Goal: Task Accomplishment & Management: Manage account settings

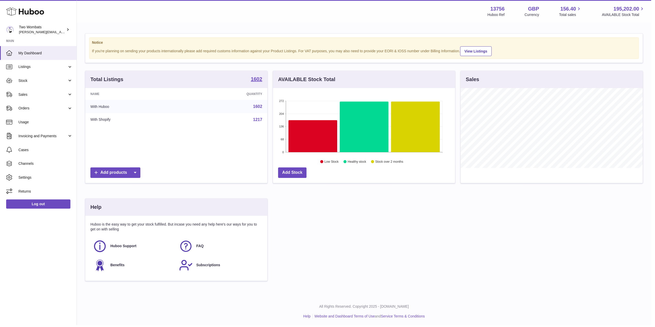
scroll to position [257421, 257319]
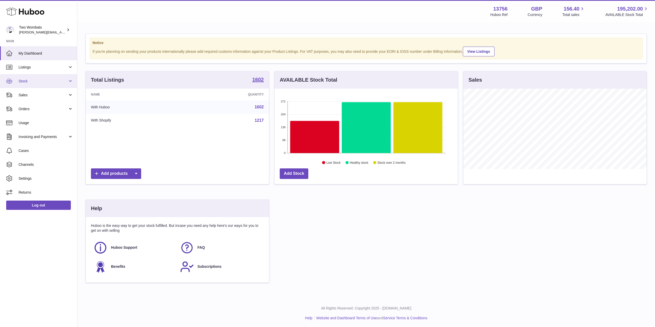
click at [67, 80] on span "Stock" at bounding box center [43, 81] width 49 height 5
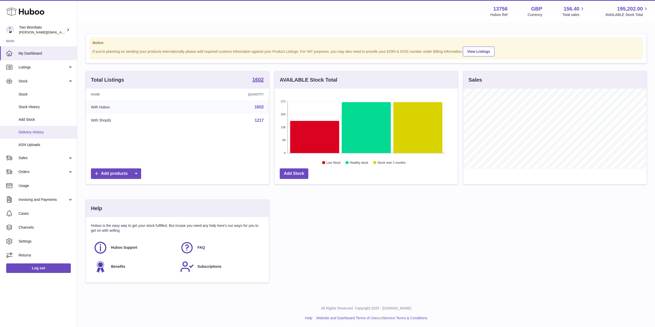
click at [43, 134] on span "Delivery History" at bounding box center [46, 132] width 55 height 5
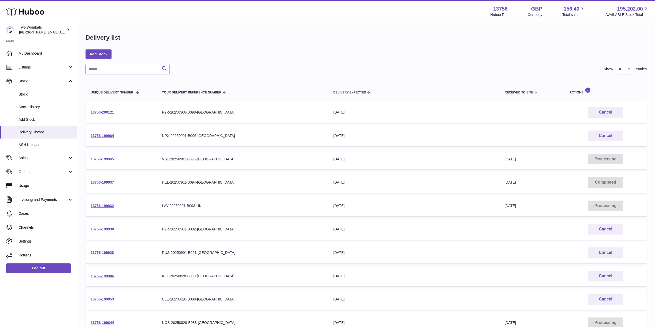
click at [145, 69] on input "text" at bounding box center [127, 69] width 84 height 10
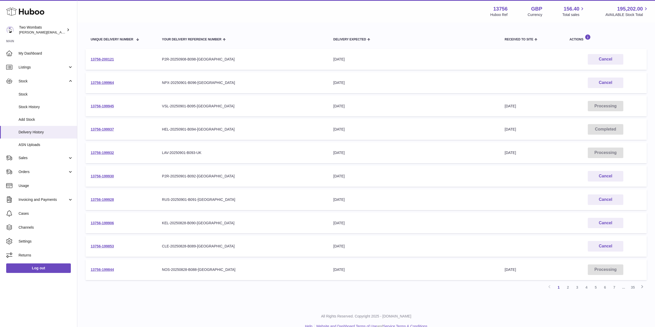
click at [107, 178] on td "13756-199930" at bounding box center [120, 176] width 71 height 21
click at [109, 176] on link "13756-199930" at bounding box center [102, 176] width 23 height 4
click at [101, 225] on td "13756-199906" at bounding box center [120, 223] width 71 height 21
click at [105, 220] on td "13756-199906" at bounding box center [120, 223] width 71 height 21
click at [108, 221] on link "13756-199906" at bounding box center [102, 223] width 23 height 4
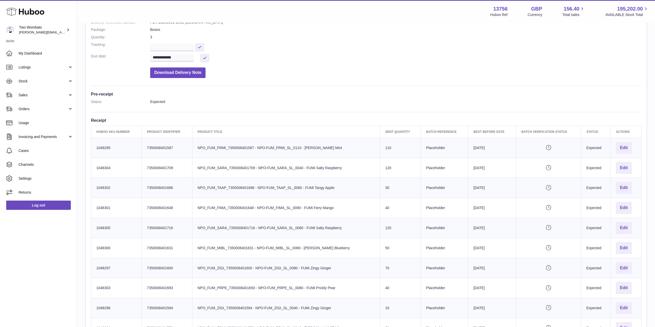
scroll to position [74, 0]
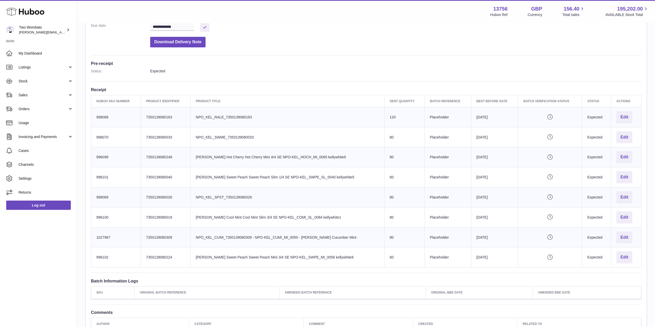
scroll to position [116, 0]
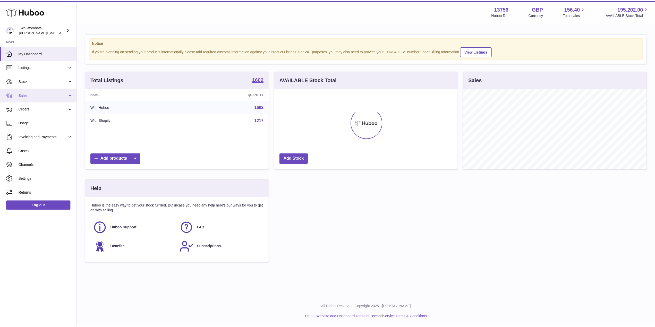
scroll to position [80, 184]
click at [70, 95] on link "Sales" at bounding box center [38, 95] width 77 height 14
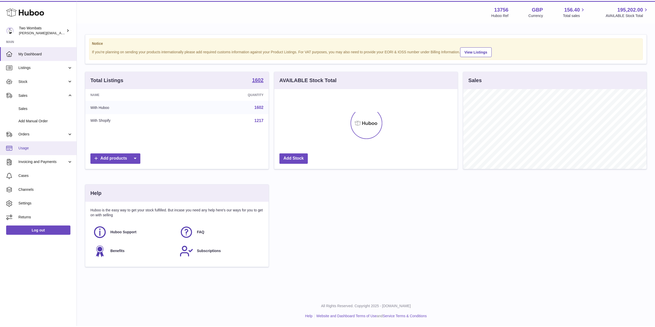
scroll to position [257421, 257319]
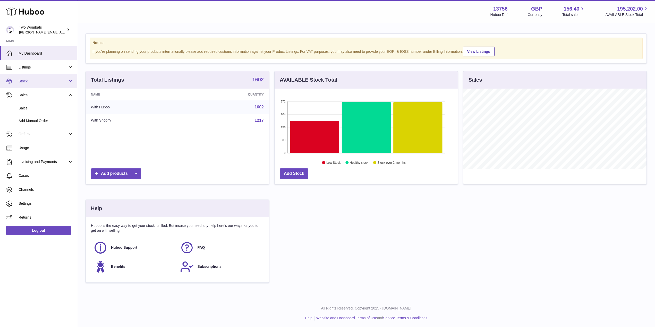
click at [72, 81] on link "Stock" at bounding box center [38, 81] width 77 height 14
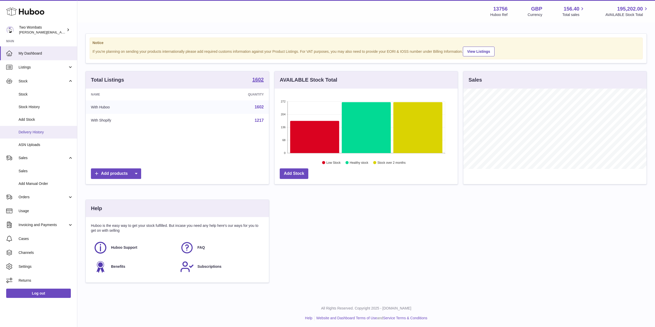
click at [48, 132] on span "Delivery History" at bounding box center [46, 132] width 55 height 5
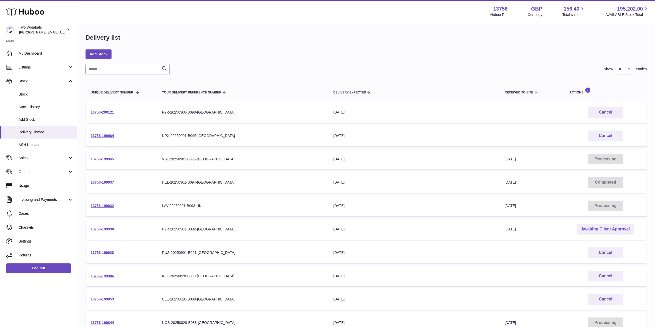
click at [119, 66] on input "text" at bounding box center [127, 69] width 84 height 10
type input "***"
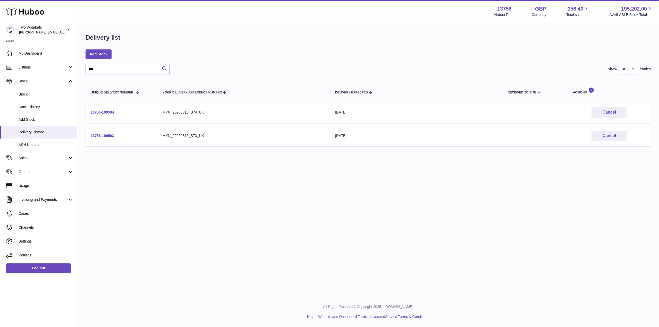
click at [104, 134] on link "13756-199503" at bounding box center [102, 136] width 23 height 4
click at [108, 113] on link "13756-199504" at bounding box center [102, 112] width 23 height 4
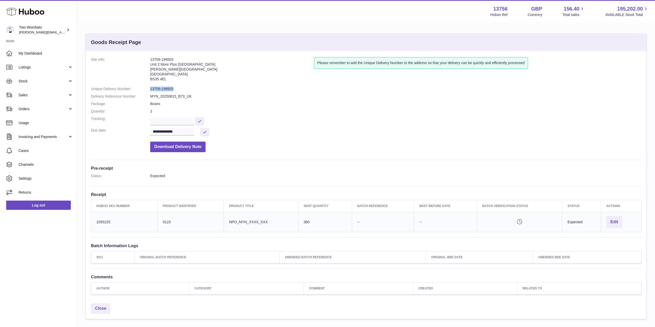
drag, startPoint x: 174, startPoint y: 88, endPoint x: 150, endPoint y: 88, distance: 23.7
click at [150, 88] on dl "**********" at bounding box center [366, 106] width 550 height 98
copy dl "13756-199503"
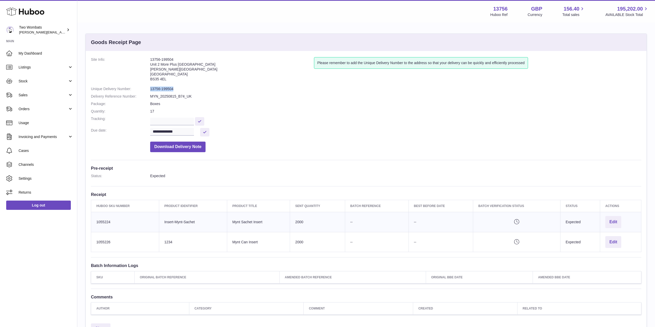
drag, startPoint x: 174, startPoint y: 88, endPoint x: 146, endPoint y: 87, distance: 27.8
click at [146, 87] on dl "**********" at bounding box center [366, 106] width 550 height 98
copy dl "13756-199504"
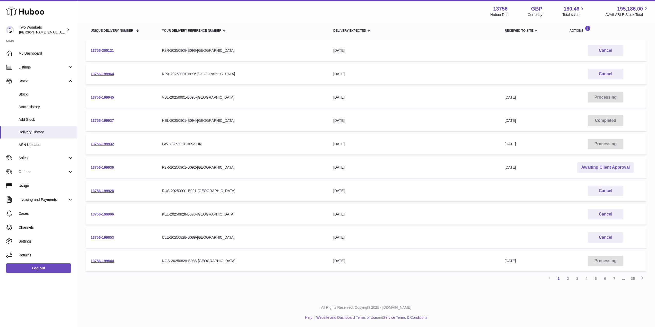
scroll to position [62, 0]
click at [95, 166] on link "13756-199930" at bounding box center [102, 167] width 23 height 4
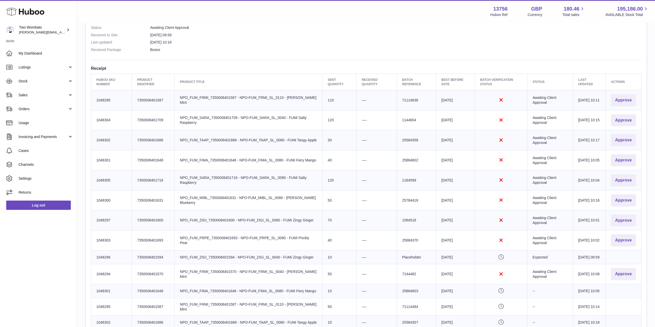
scroll to position [152, 0]
click at [628, 96] on button "Approve" at bounding box center [623, 100] width 25 height 12
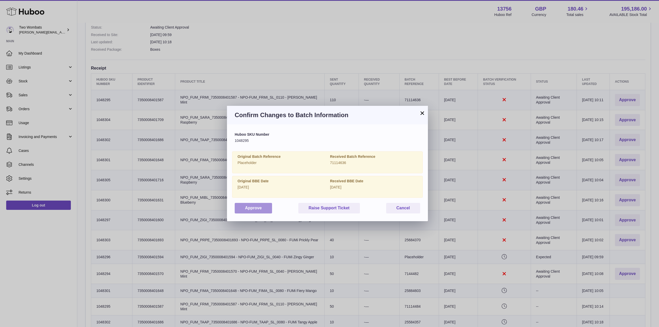
click at [258, 210] on button "Approve" at bounding box center [253, 208] width 37 height 11
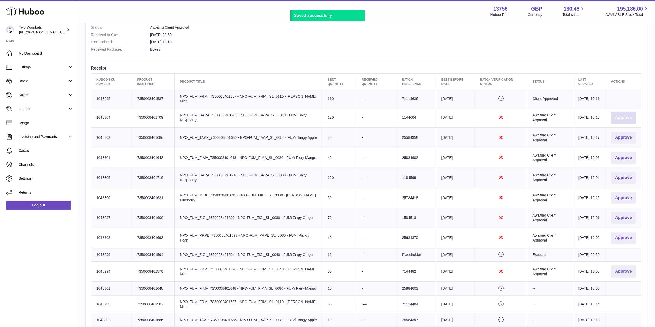
click at [621, 118] on button "Approve" at bounding box center [623, 118] width 25 height 12
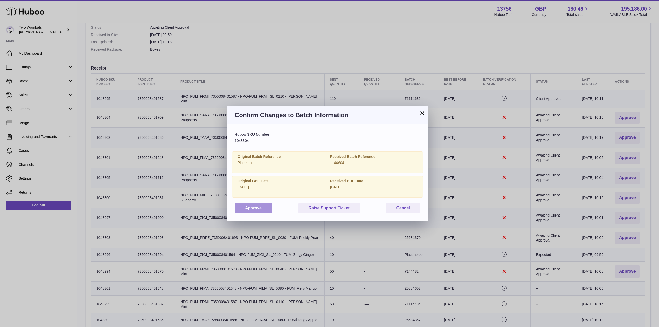
click at [262, 209] on button "Approve" at bounding box center [253, 208] width 37 height 11
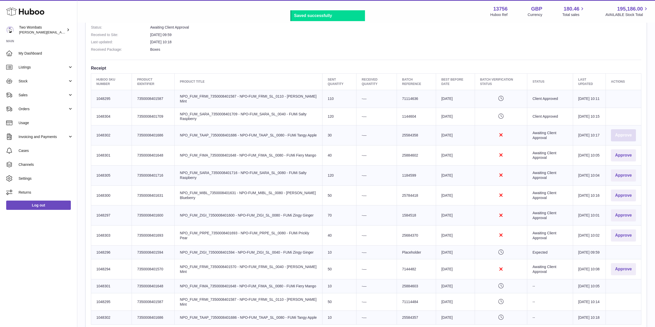
click at [623, 134] on button "Approve" at bounding box center [623, 135] width 25 height 12
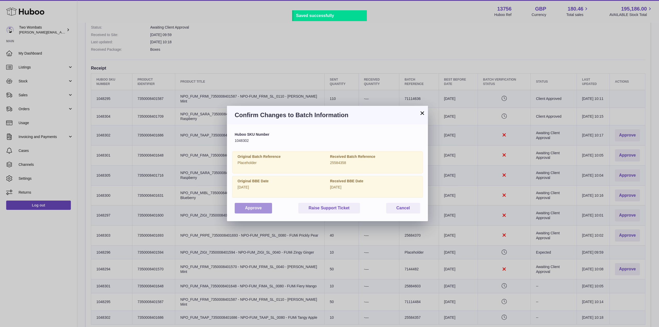
click at [264, 209] on button "Approve" at bounding box center [253, 208] width 37 height 11
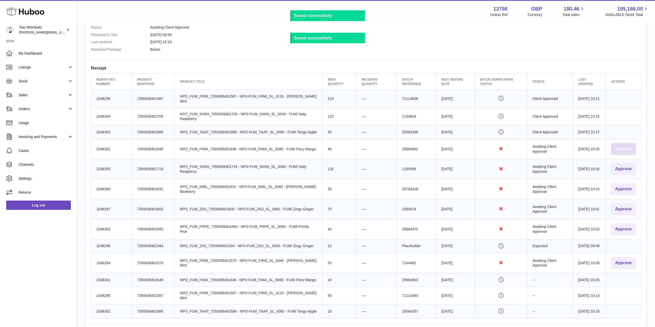
click at [627, 155] on button "Approve" at bounding box center [623, 149] width 25 height 12
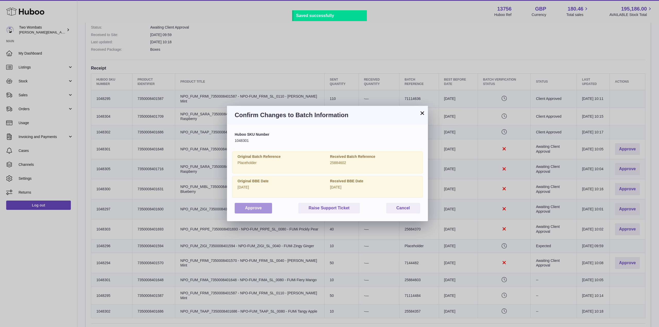
click at [264, 210] on button "Approve" at bounding box center [253, 208] width 37 height 11
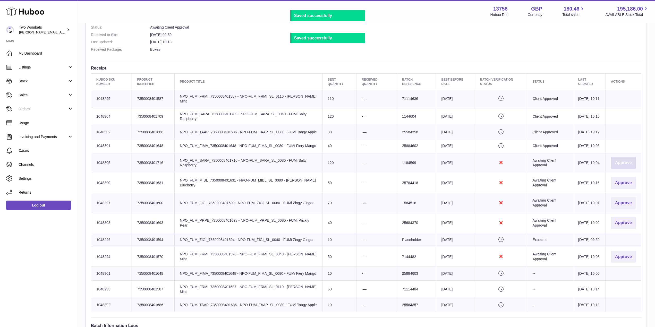
click at [613, 167] on button "Approve" at bounding box center [623, 163] width 25 height 12
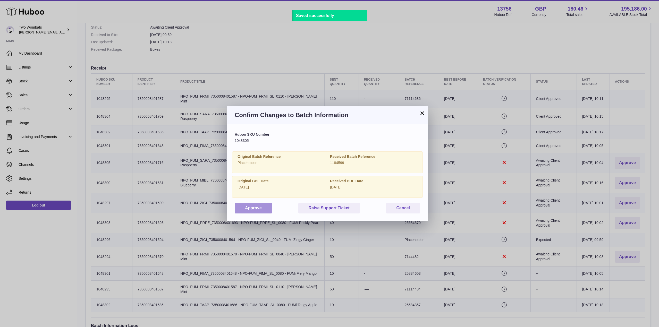
click at [251, 211] on button "Approve" at bounding box center [253, 208] width 37 height 11
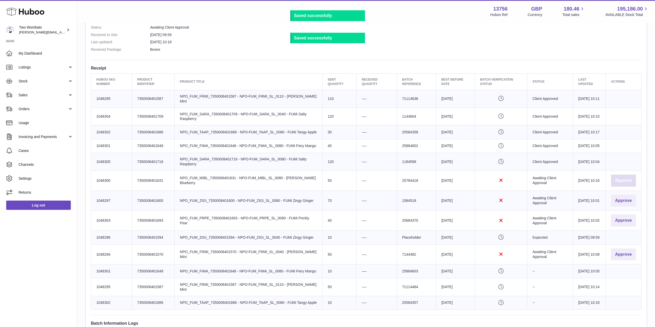
click at [628, 187] on button "Approve" at bounding box center [623, 181] width 25 height 12
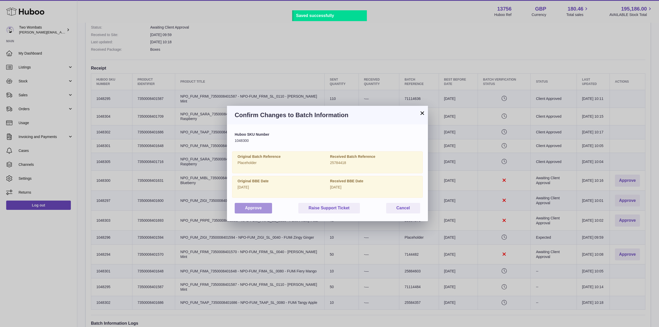
click at [256, 210] on button "Approve" at bounding box center [253, 208] width 37 height 11
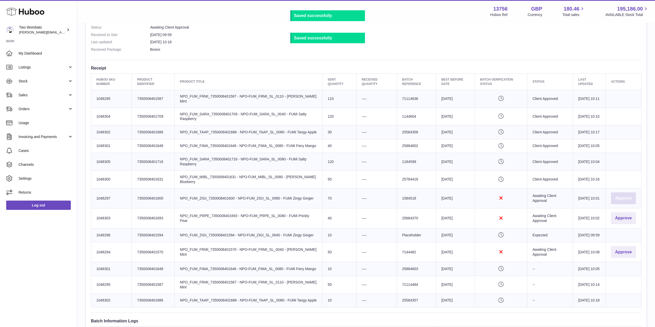
click at [620, 204] on button "Approve" at bounding box center [623, 198] width 25 height 12
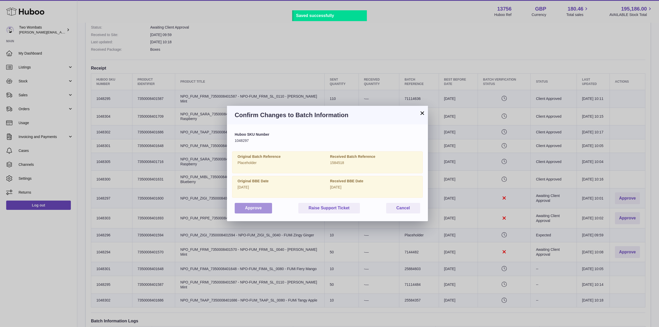
click at [262, 210] on button "Approve" at bounding box center [253, 208] width 37 height 11
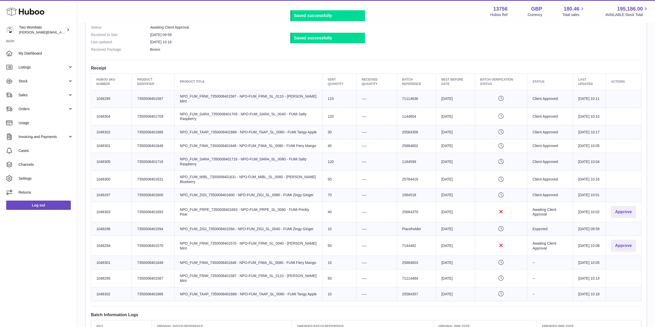
scroll to position [210, 0]
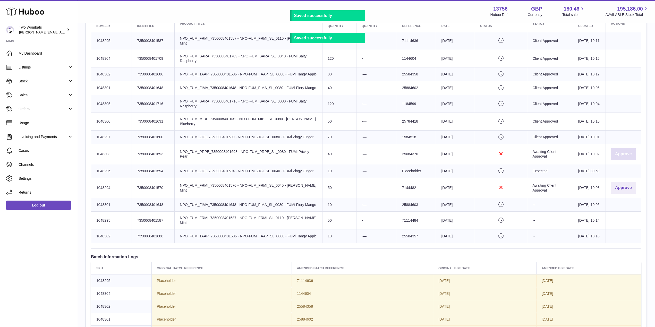
click at [617, 160] on button "Approve" at bounding box center [623, 154] width 25 height 12
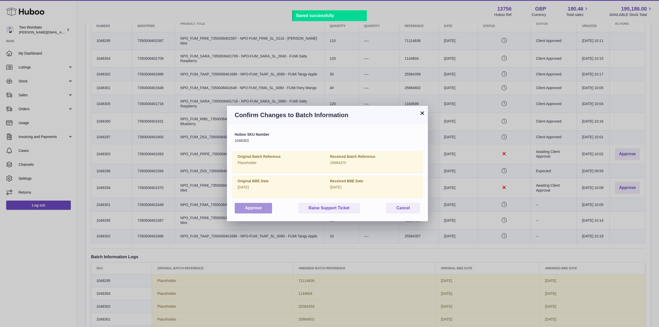
click at [246, 211] on button "Approve" at bounding box center [253, 208] width 37 height 11
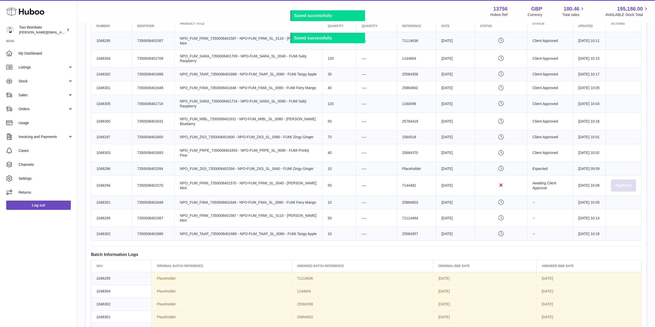
click at [627, 192] on button "Approve" at bounding box center [623, 185] width 25 height 12
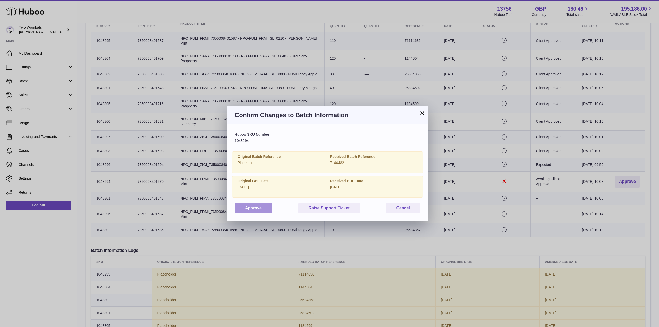
click at [251, 208] on button "Approve" at bounding box center [253, 208] width 37 height 11
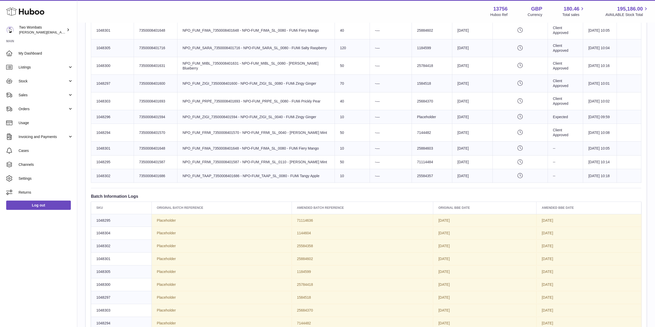
scroll to position [274, 0]
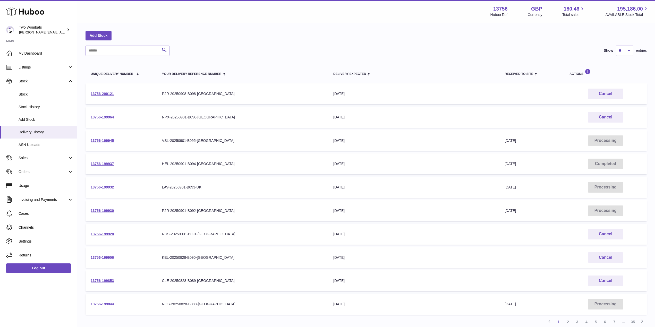
scroll to position [20, 0]
click at [106, 210] on link "13756-199930" at bounding box center [102, 210] width 23 height 4
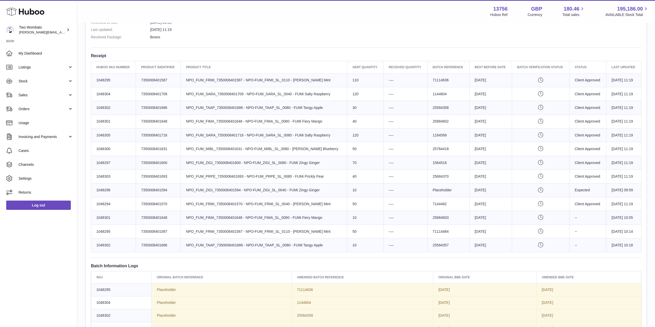
scroll to position [165, 0]
drag, startPoint x: 315, startPoint y: 118, endPoint x: 472, endPoint y: 119, distance: 156.6
click at [472, 119] on tr "Huboo SKU Number 1048301 Client Identifier 7350008401648 Product title NPO_FUM_…" at bounding box center [366, 122] width 550 height 14
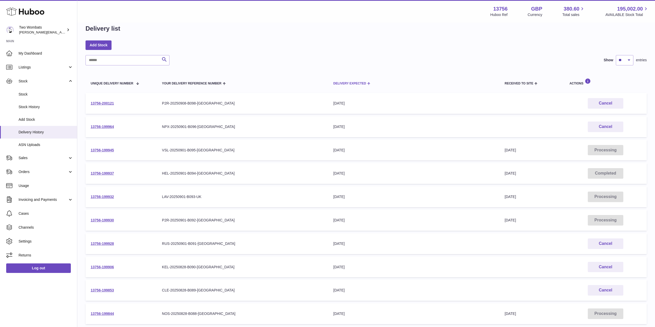
scroll to position [63, 0]
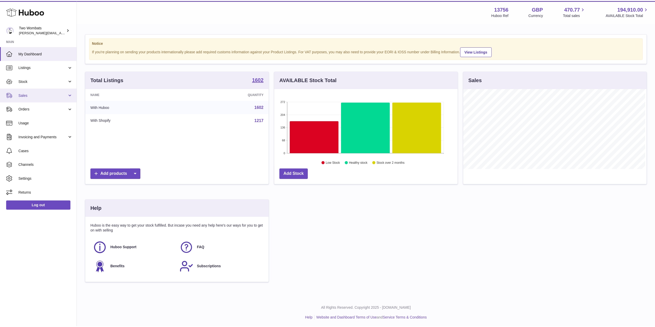
scroll to position [257421, 257319]
click at [66, 96] on span "Sales" at bounding box center [43, 95] width 49 height 5
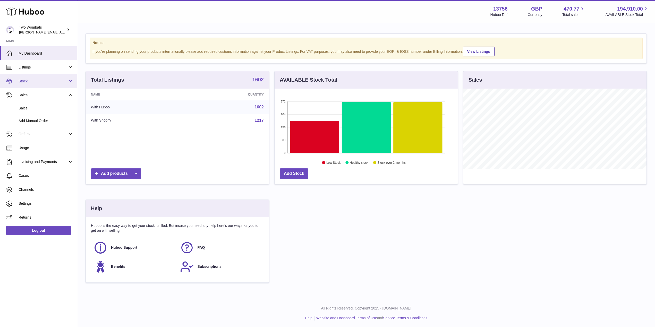
click at [67, 80] on span "Stock" at bounding box center [43, 81] width 49 height 5
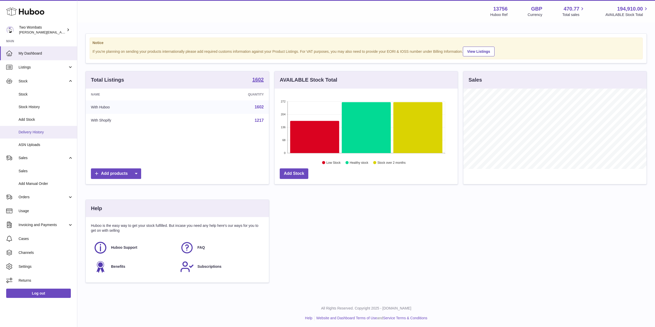
click at [36, 130] on span "Delivery History" at bounding box center [46, 132] width 55 height 5
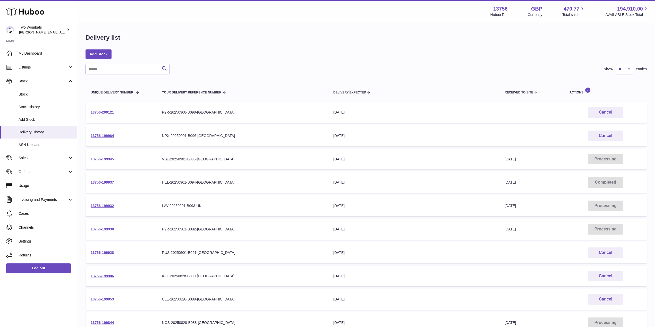
scroll to position [63, 0]
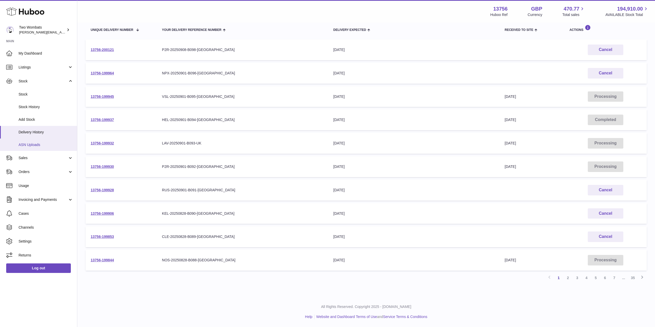
click at [33, 144] on span "ASN Uploads" at bounding box center [46, 144] width 55 height 5
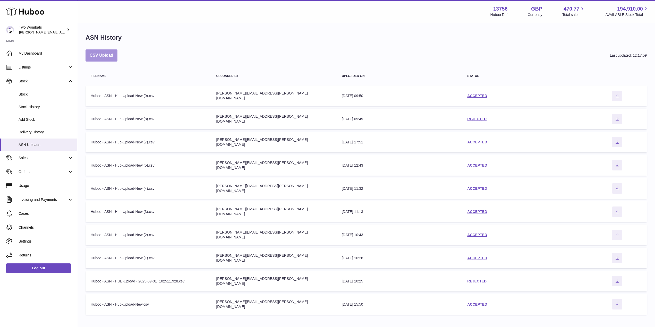
click at [99, 56] on button "CSV Upload" at bounding box center [101, 55] width 32 height 12
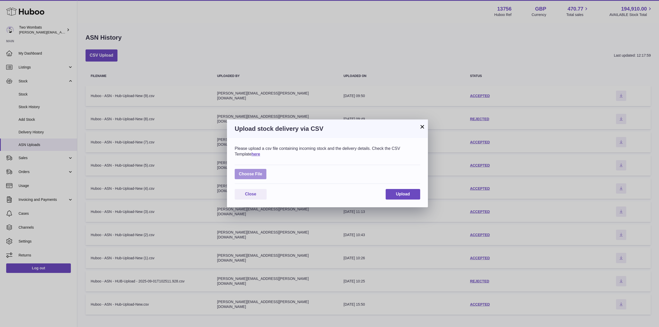
click at [254, 173] on label at bounding box center [251, 174] width 32 height 11
click at [262, 172] on input "file" at bounding box center [262, 171] width 0 height 0
type input "**********"
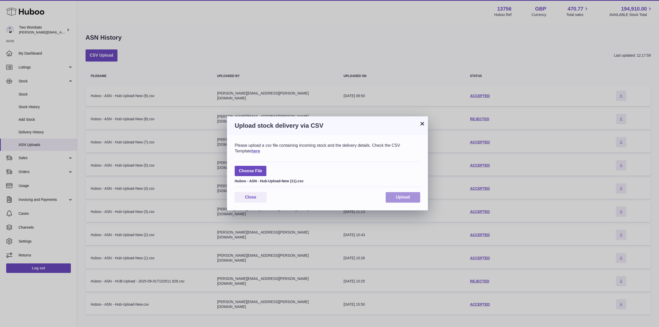
click at [398, 199] on span "Upload" at bounding box center [403, 197] width 14 height 4
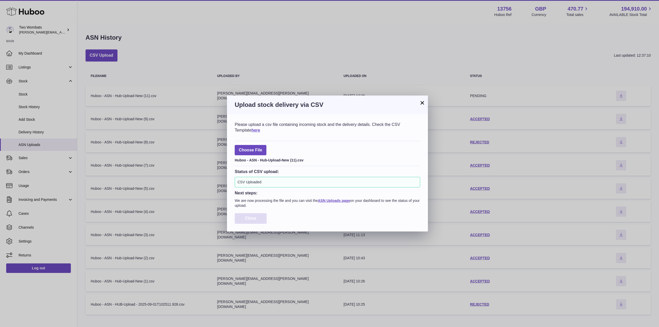
click at [254, 221] on button "Close" at bounding box center [251, 218] width 32 height 11
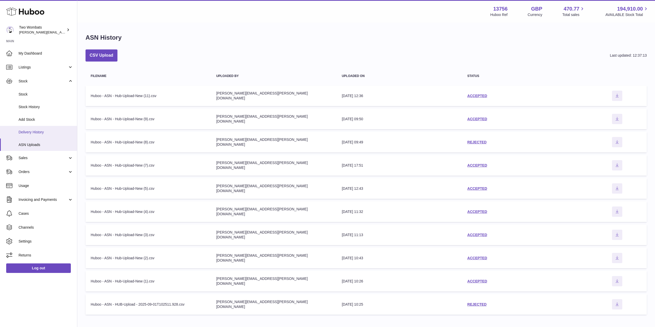
click at [35, 129] on link "Delivery History" at bounding box center [38, 132] width 77 height 13
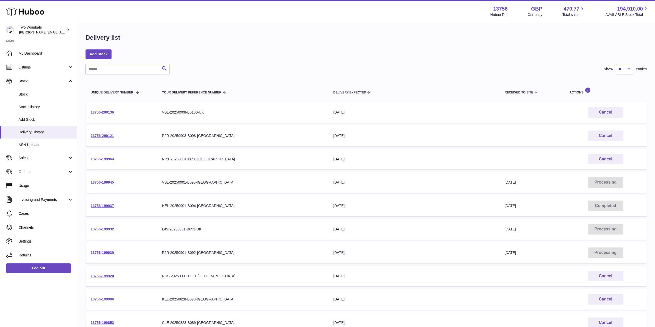
click at [106, 109] on td "13756-200136" at bounding box center [120, 112] width 71 height 21
click at [106, 112] on link "13756-200136" at bounding box center [102, 112] width 23 height 4
click at [108, 136] on link "13756-200121" at bounding box center [102, 136] width 23 height 4
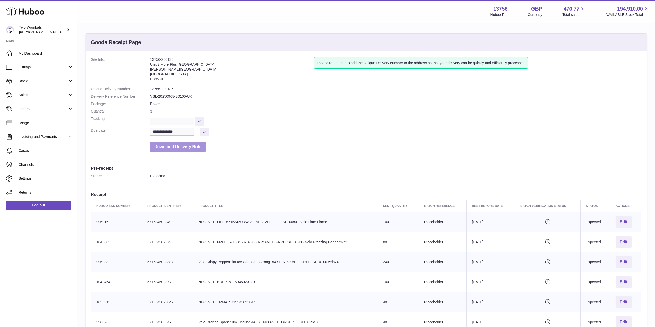
click at [169, 143] on button "Download Delivery Note" at bounding box center [177, 147] width 55 height 11
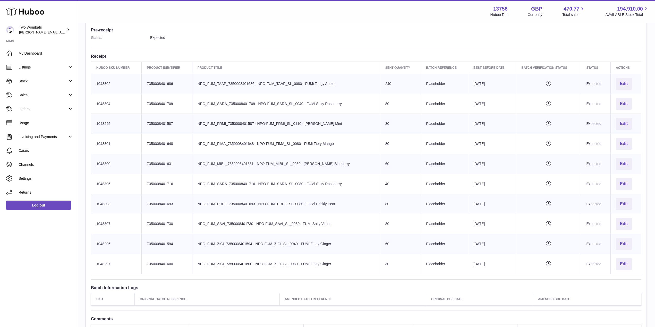
scroll to position [138, 0]
click at [624, 259] on button "Edit" at bounding box center [624, 265] width 16 height 12
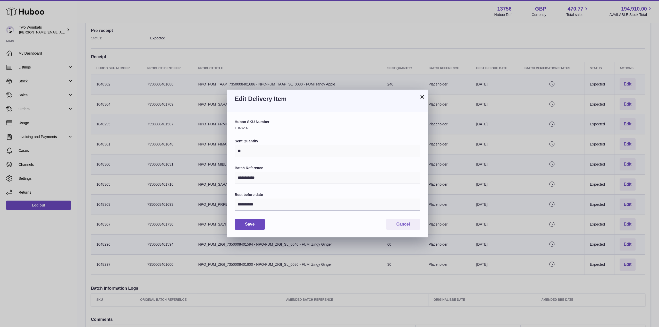
click at [238, 152] on input "**" at bounding box center [327, 151] width 185 height 12
type input "**"
click at [252, 226] on button "Save" at bounding box center [250, 224] width 30 height 11
